Goal: Obtain resource: Obtain resource

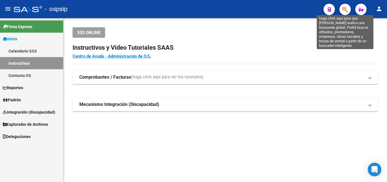
click at [347, 7] on icon "button" at bounding box center [345, 9] width 6 height 7
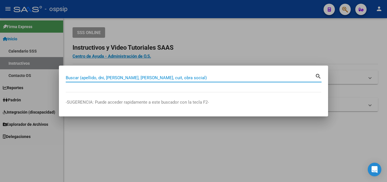
click at [118, 75] on input "Buscar (apellido, dni, [PERSON_NAME], [PERSON_NAME], cuit, obra social)" at bounding box center [190, 77] width 249 height 5
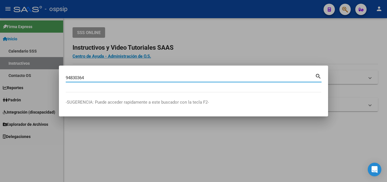
type input "94830364"
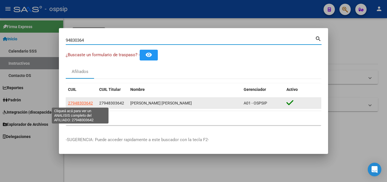
click at [84, 103] on span "27948303642" at bounding box center [80, 103] width 25 height 5
type textarea "27948303642"
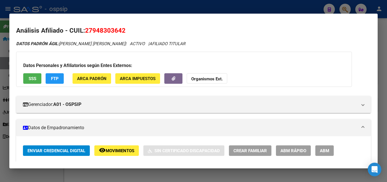
click at [191, 9] on div at bounding box center [193, 91] width 387 height 182
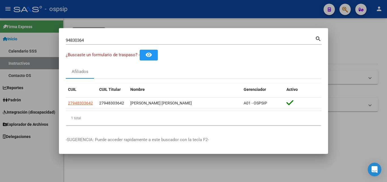
click at [250, 22] on div at bounding box center [193, 91] width 387 height 182
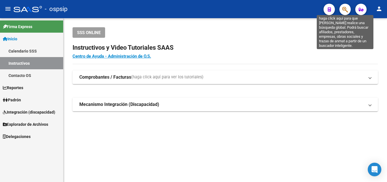
click at [343, 8] on icon "button" at bounding box center [345, 9] width 6 height 7
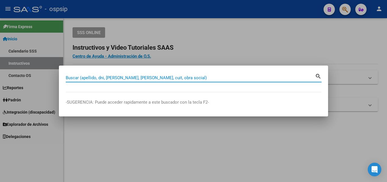
click at [113, 78] on input "Buscar (apellido, dni, [PERSON_NAME], [PERSON_NAME], cuit, obra social)" at bounding box center [190, 77] width 249 height 5
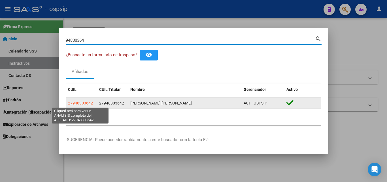
click at [78, 103] on span "27948303642" at bounding box center [80, 103] width 25 height 5
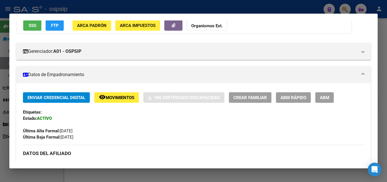
scroll to position [113, 0]
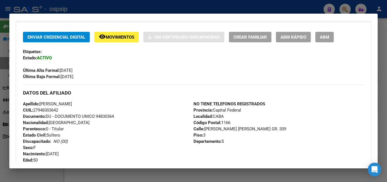
click at [115, 7] on div at bounding box center [193, 91] width 387 height 182
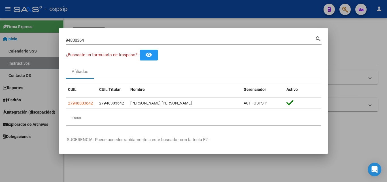
click at [164, 40] on input "94830364" at bounding box center [190, 40] width 249 height 5
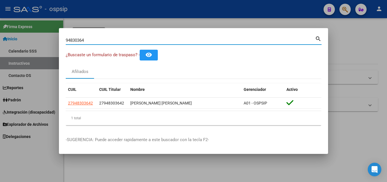
click at [101, 40] on input "94830364" at bounding box center [190, 40] width 249 height 5
type input "9"
type input "56949976"
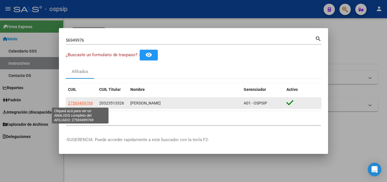
click at [89, 103] on span "27569499769" at bounding box center [80, 103] width 25 height 5
type textarea "27569499769"
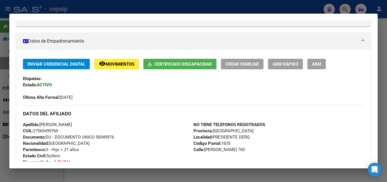
scroll to position [85, 0]
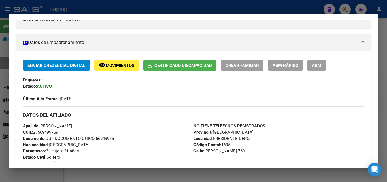
click at [192, 67] on span "Certificado Discapacidad" at bounding box center [183, 65] width 58 height 5
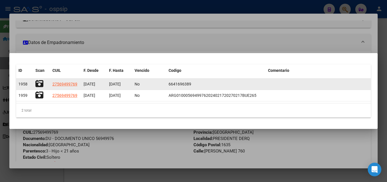
click at [41, 83] on icon at bounding box center [39, 84] width 8 height 8
